Goal: Navigation & Orientation: Find specific page/section

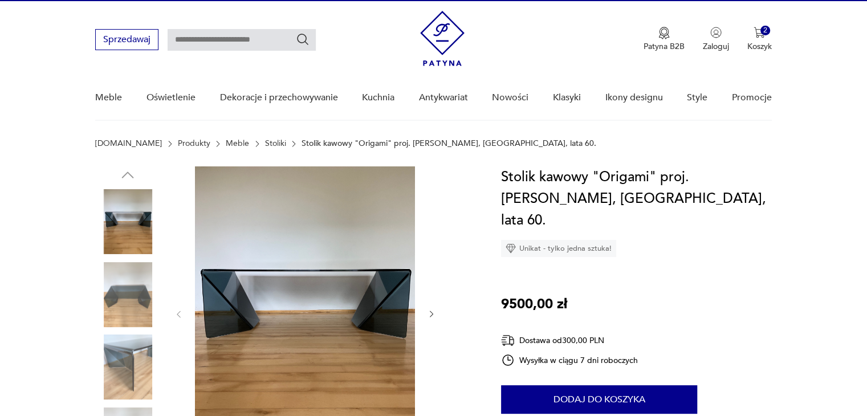
scroll to position [23, 0]
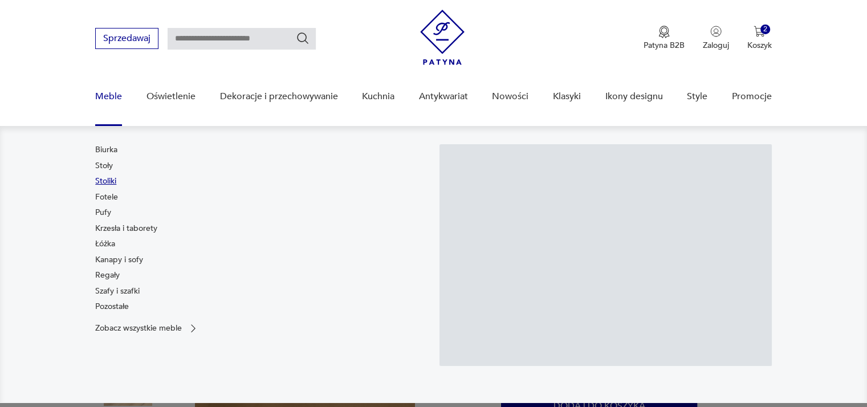
click at [109, 182] on link "Stoliki" at bounding box center [105, 181] width 21 height 11
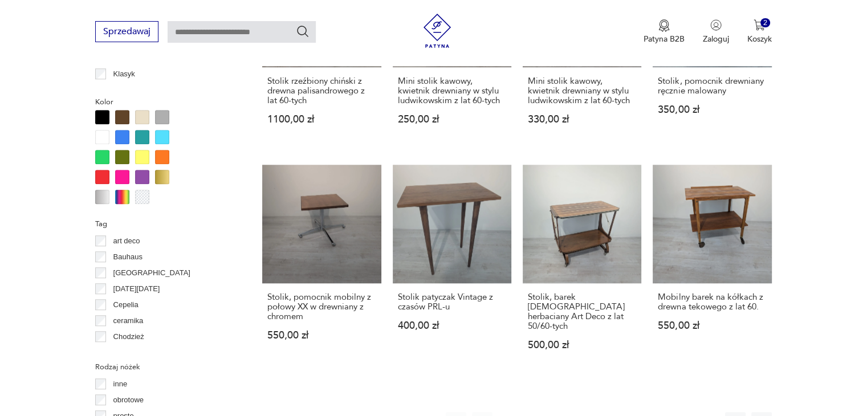
scroll to position [1065, 0]
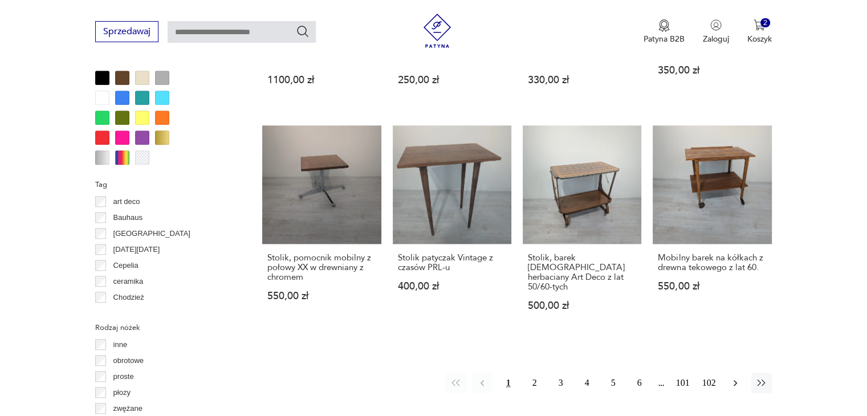
click at [733, 380] on icon "button" at bounding box center [734, 383] width 3 height 6
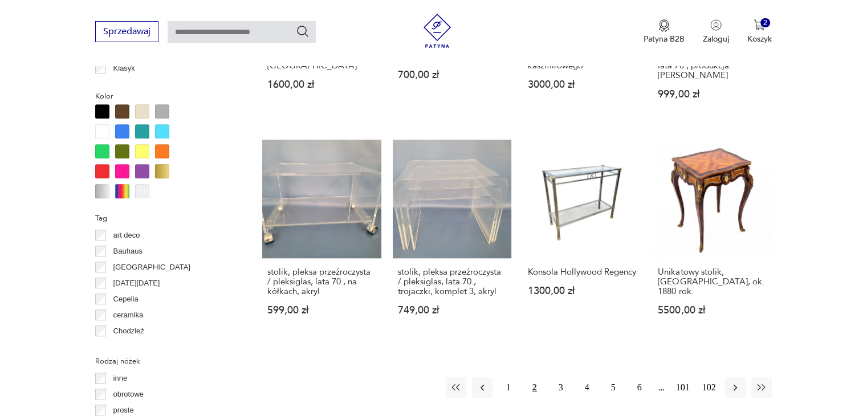
scroll to position [1054, 0]
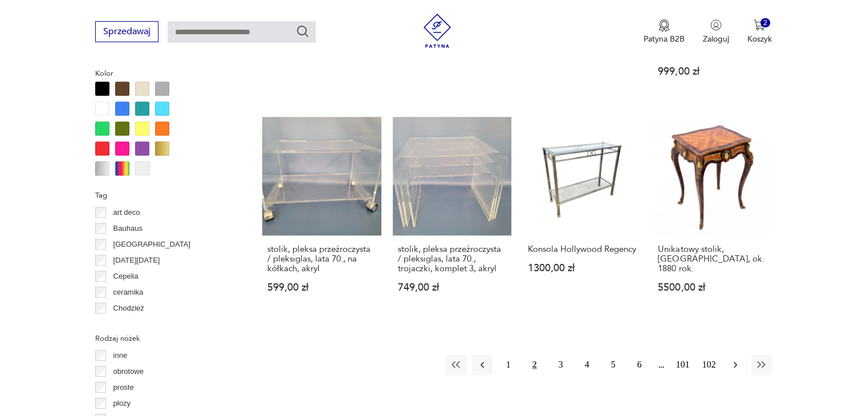
click at [736, 359] on icon "button" at bounding box center [734, 364] width 11 height 11
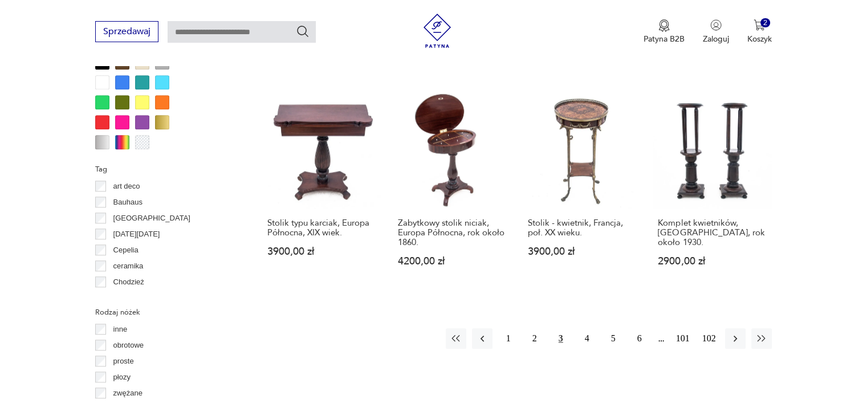
scroll to position [1123, 0]
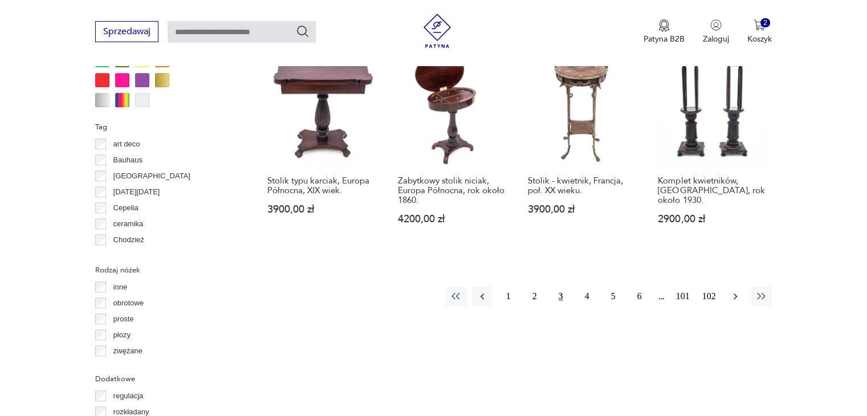
click at [737, 291] on icon "button" at bounding box center [734, 296] width 11 height 11
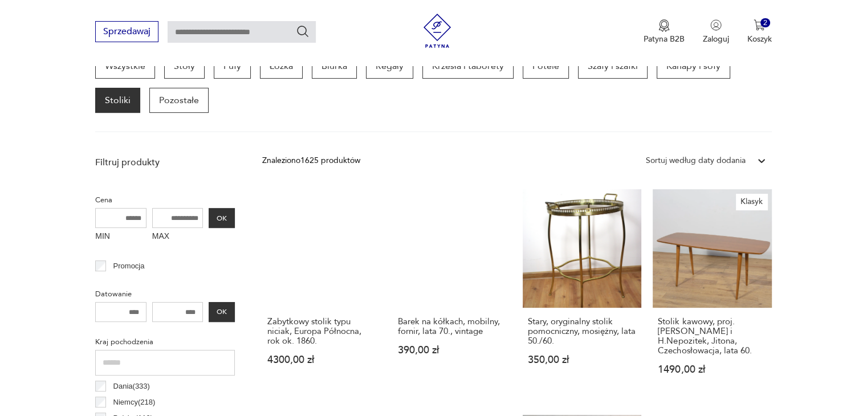
scroll to position [325, 0]
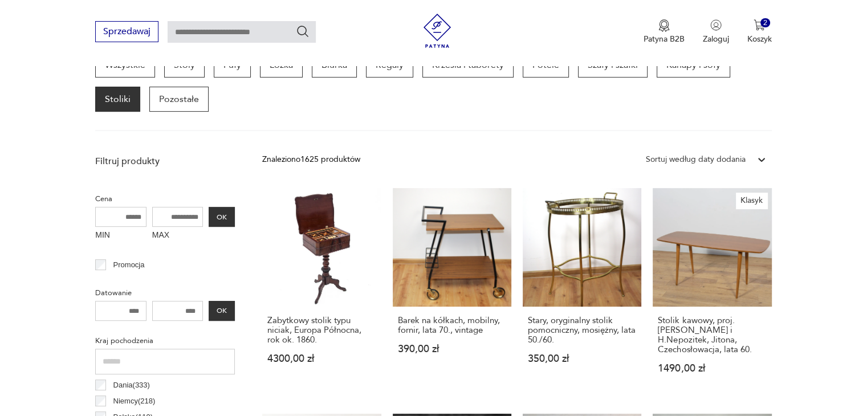
click at [271, 105] on div "Wszystkie Stoły Pufy Łóżka Biurka Regały Krzesła i taborety Fotele Szafy i szaf…" at bounding box center [433, 81] width 676 height 59
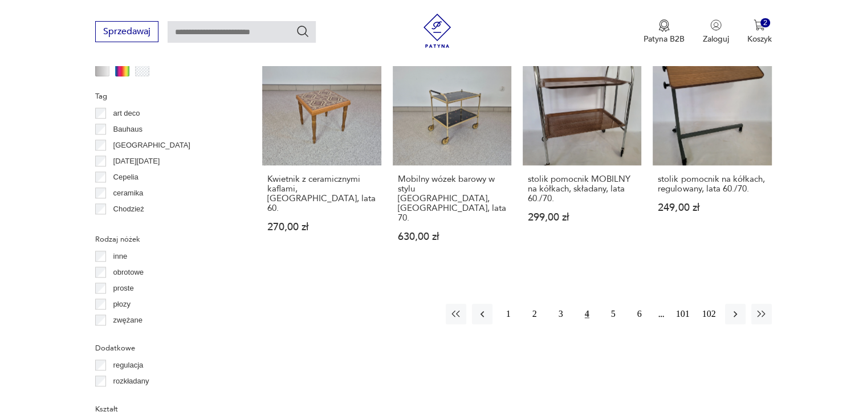
scroll to position [1168, 0]
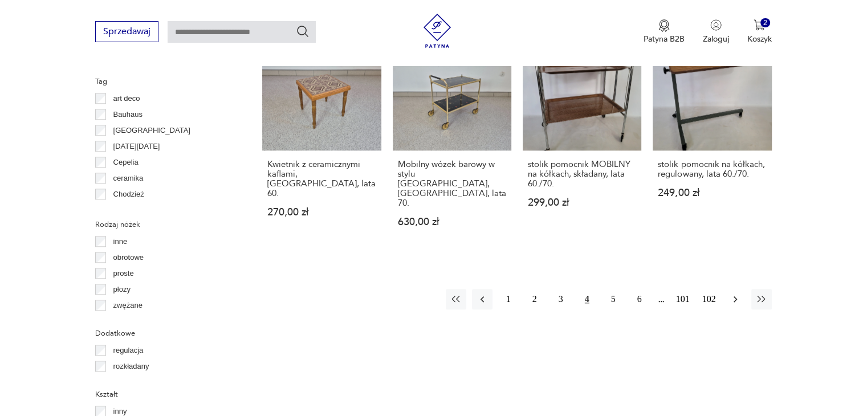
click at [732, 293] on icon "button" at bounding box center [734, 298] width 11 height 11
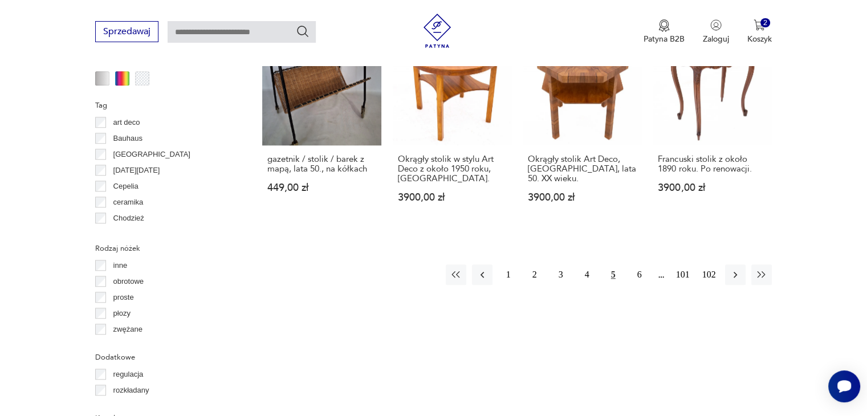
scroll to position [1145, 0]
click at [732, 268] on icon "button" at bounding box center [734, 273] width 11 height 11
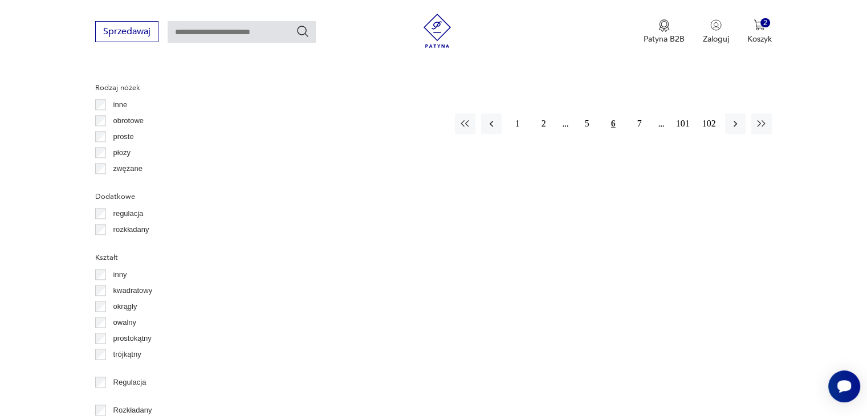
scroll to position [1282, 0]
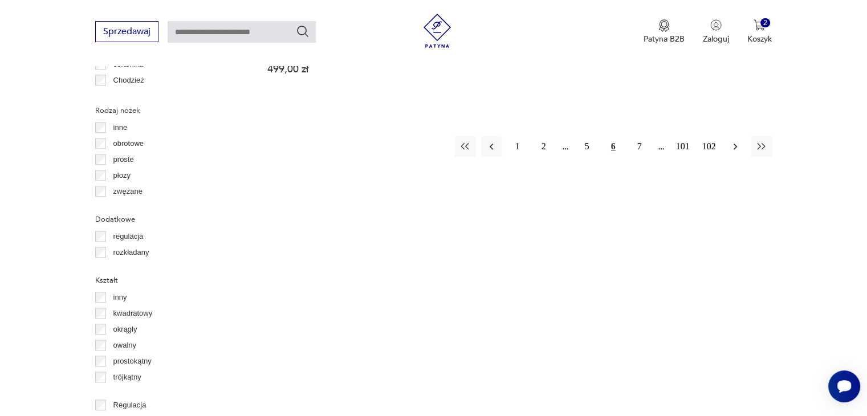
click at [736, 141] on icon "button" at bounding box center [734, 146] width 11 height 11
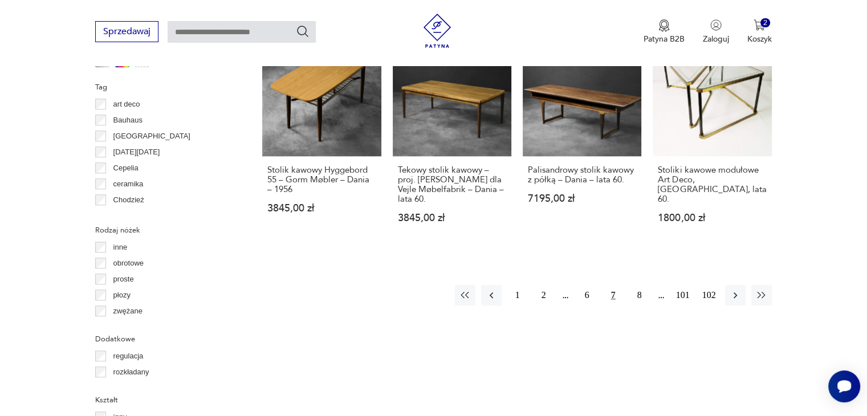
scroll to position [1168, 0]
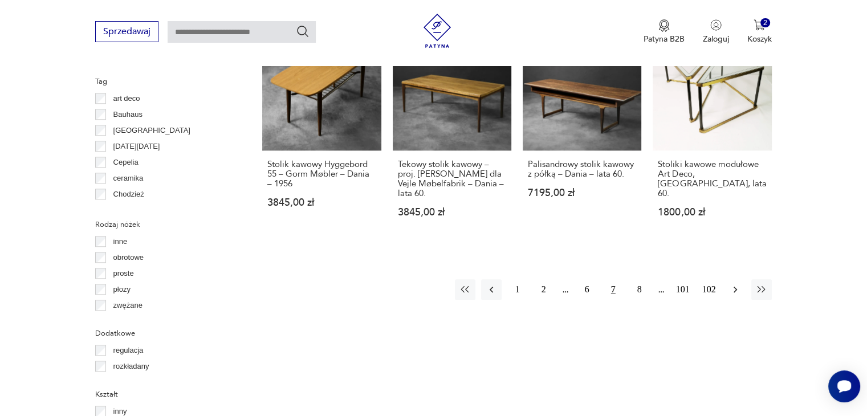
click at [737, 284] on icon "button" at bounding box center [734, 289] width 11 height 11
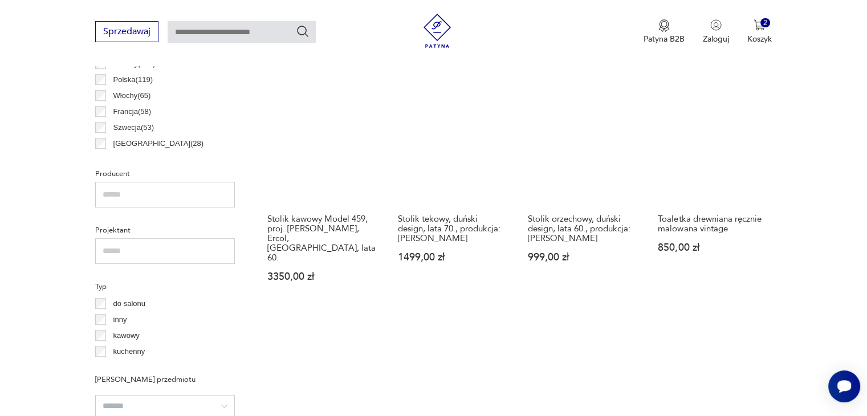
scroll to position [758, 0]
